Goal: Navigation & Orientation: Find specific page/section

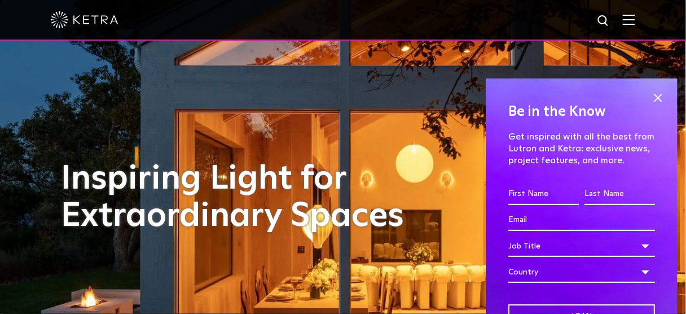
click at [636, 24] on img at bounding box center [629, 19] width 12 height 11
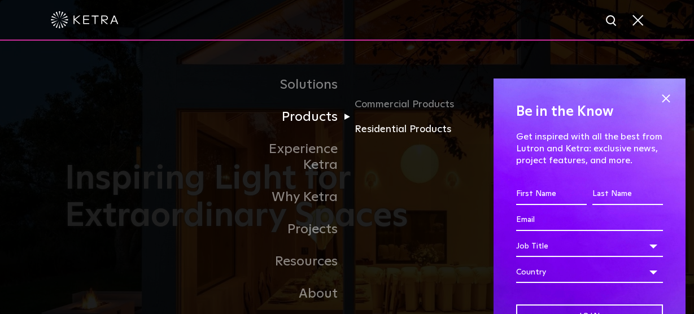
click at [415, 134] on link "Residential Products" at bounding box center [408, 129] width 108 height 16
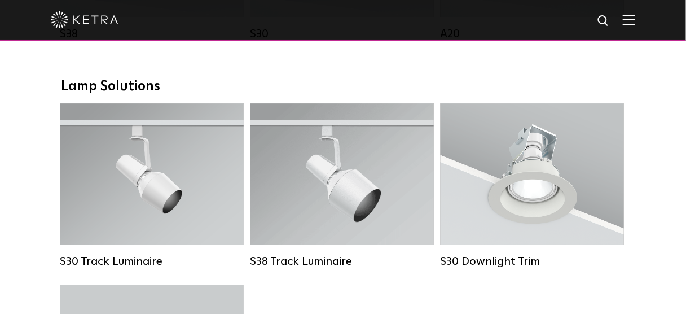
scroll to position [903, 0]
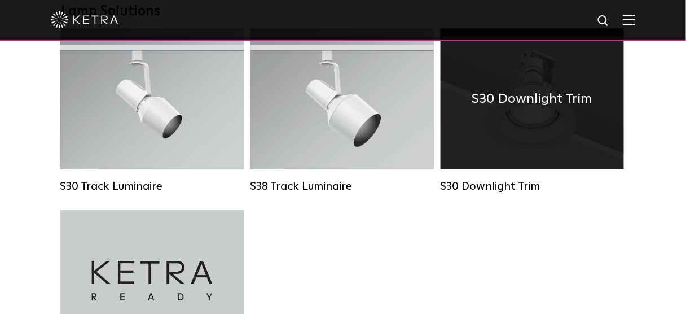
click at [501, 136] on div "S30 Downlight Trim" at bounding box center [532, 98] width 183 height 141
